Goal: Task Accomplishment & Management: Manage account settings

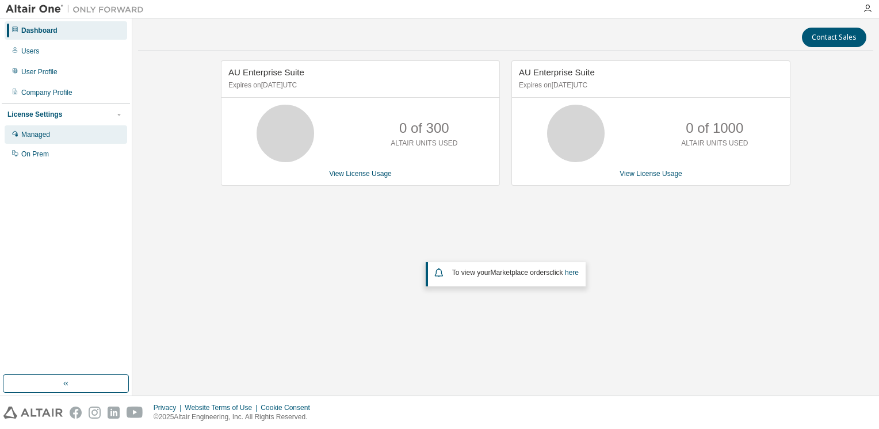
click at [41, 137] on div "Managed" at bounding box center [35, 134] width 29 height 9
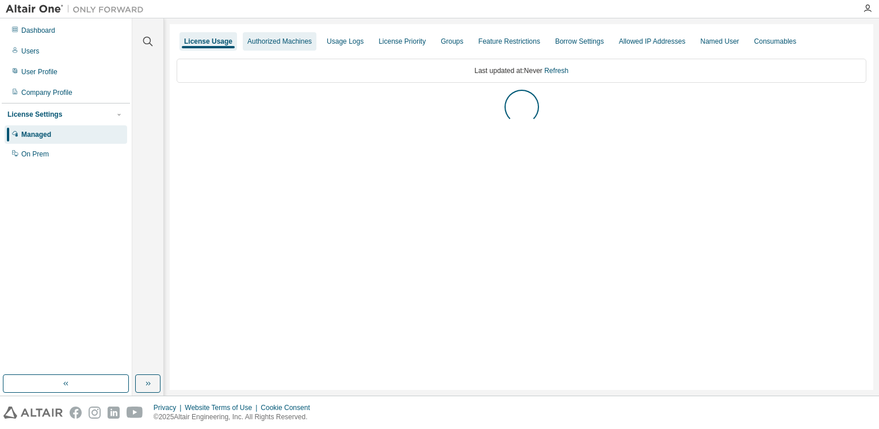
click at [272, 38] on div "Authorized Machines" at bounding box center [279, 41] width 64 height 9
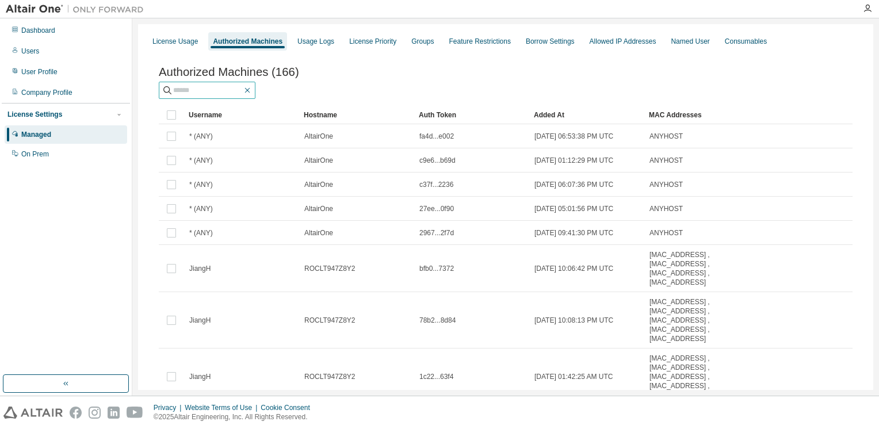
click at [252, 94] on icon "button" at bounding box center [247, 90] width 9 height 9
click at [178, 49] on div "License Usage" at bounding box center [175, 41] width 55 height 18
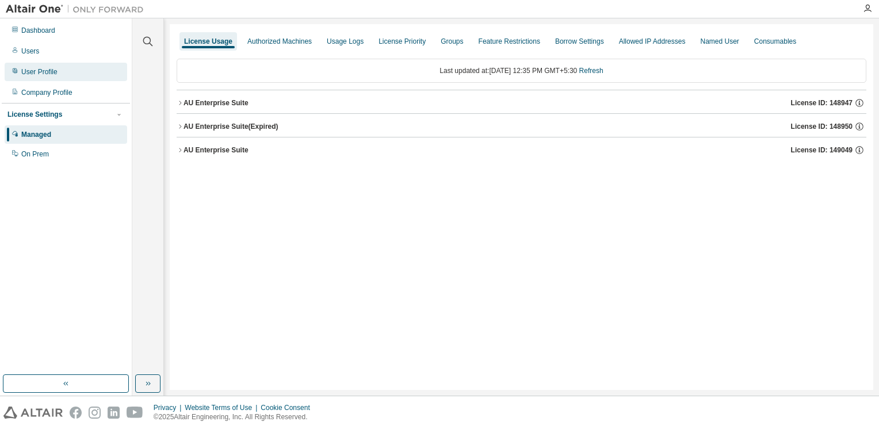
click at [46, 70] on div "User Profile" at bounding box center [39, 71] width 36 height 9
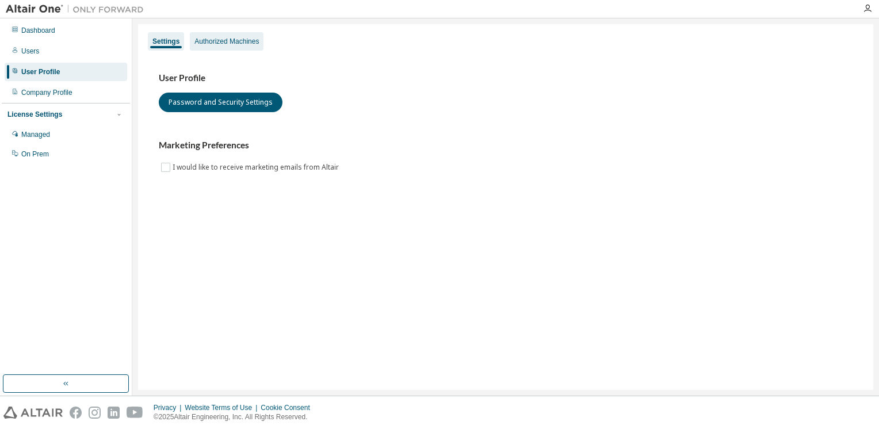
click at [235, 37] on div "Authorized Machines" at bounding box center [226, 41] width 64 height 9
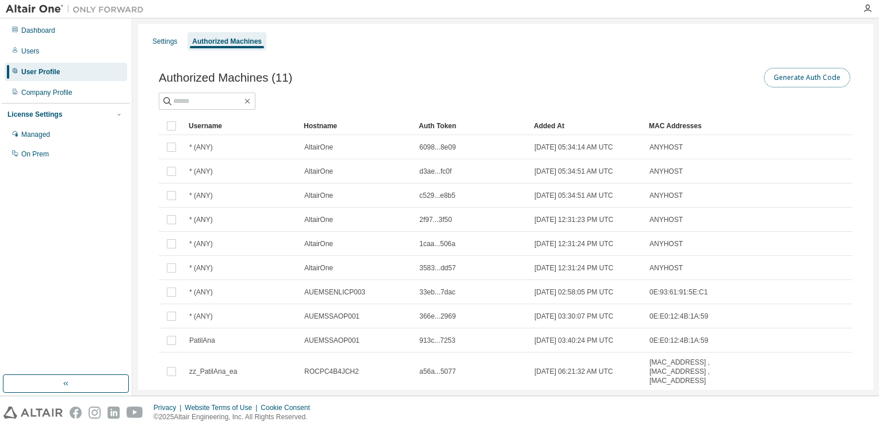
click at [782, 71] on button "Generate Auth Code" at bounding box center [807, 78] width 86 height 20
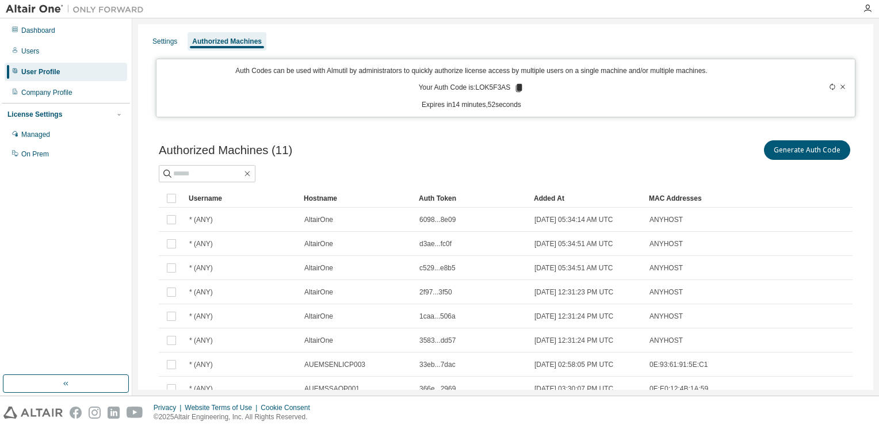
click at [514, 89] on icon at bounding box center [519, 88] width 10 height 10
click at [28, 26] on div "Dashboard" at bounding box center [38, 30] width 34 height 9
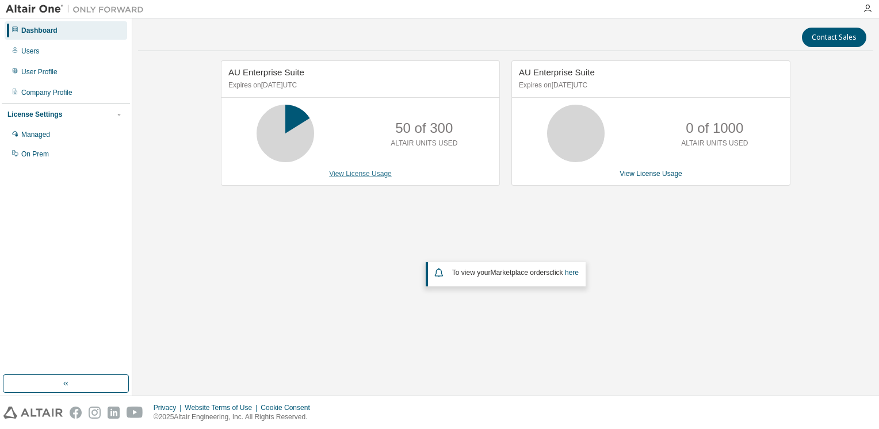
click at [360, 175] on link "View License Usage" at bounding box center [360, 174] width 63 height 8
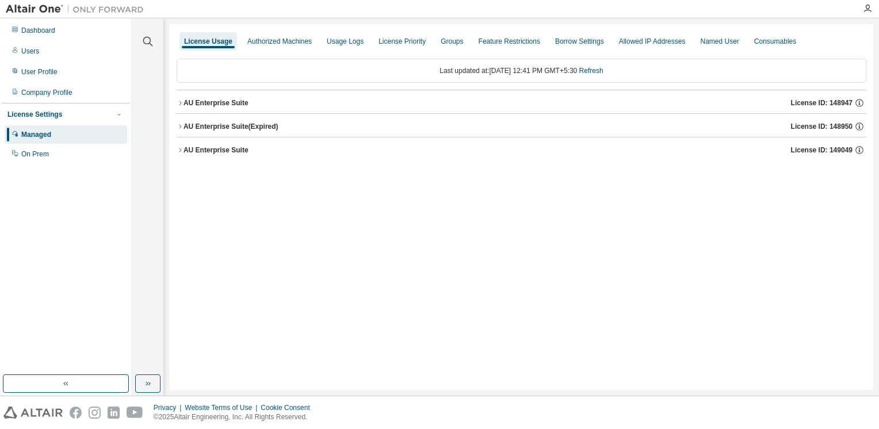
click at [178, 101] on icon "button" at bounding box center [180, 102] width 7 height 7
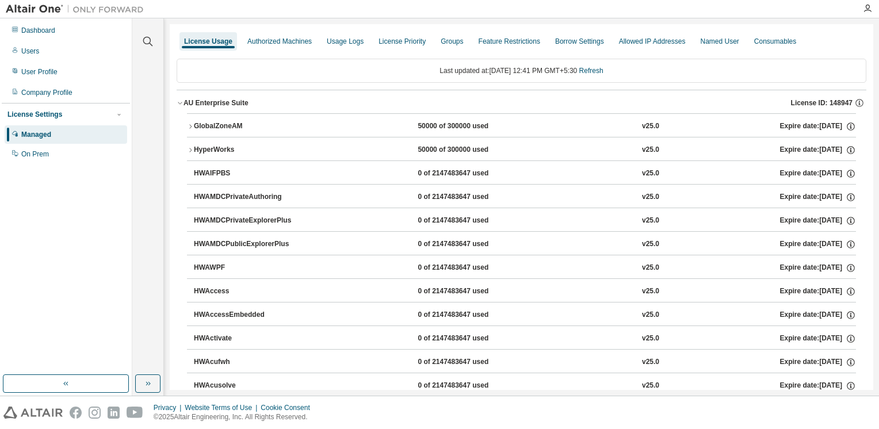
click at [196, 127] on div "GlobalZoneAM" at bounding box center [246, 126] width 104 height 10
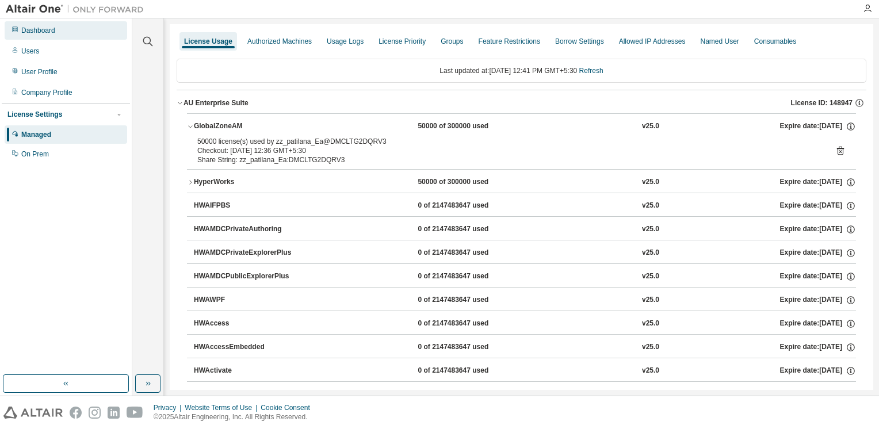
click at [58, 29] on div "Dashboard" at bounding box center [66, 30] width 122 height 18
